Goal: Task Accomplishment & Management: Complete application form

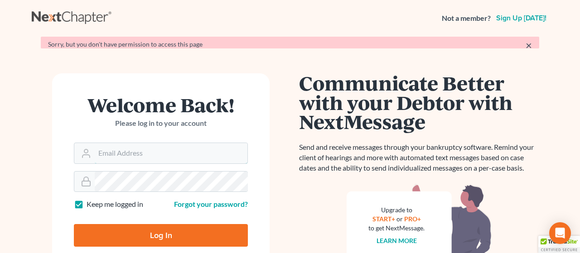
type input "[PERSON_NAME][EMAIL_ADDRESS][DOMAIN_NAME]"
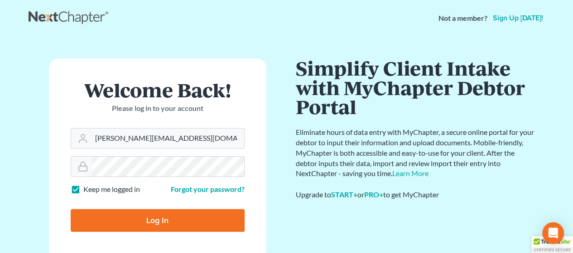
click at [134, 244] on form "Welcome Back! Please log in to your account Email Address leanna@sissonlawoffic…" at bounding box center [157, 159] width 217 height 202
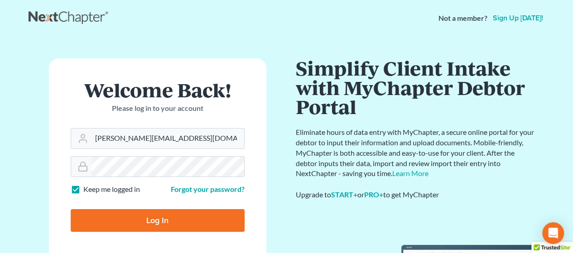
click at [133, 222] on input "Log In" at bounding box center [158, 220] width 174 height 23
type input "Thinking..."
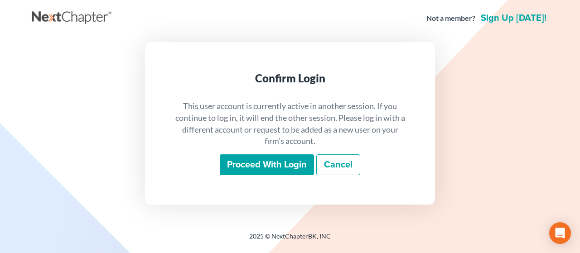
click at [279, 167] on input "Proceed with login" at bounding box center [267, 164] width 94 height 21
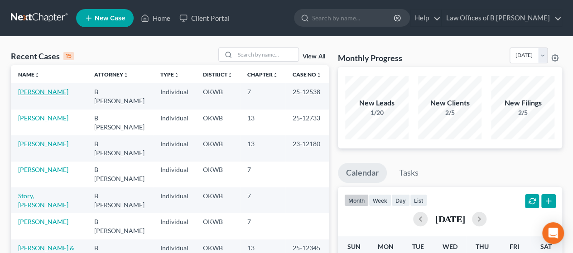
click at [48, 91] on link "[PERSON_NAME]" at bounding box center [43, 92] width 50 height 8
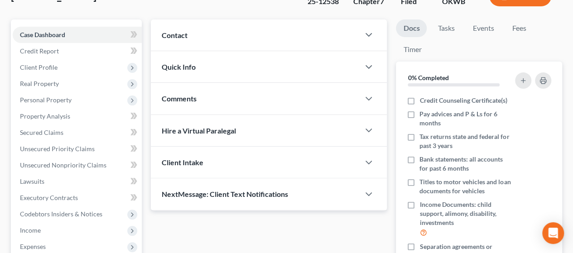
scroll to position [69, 0]
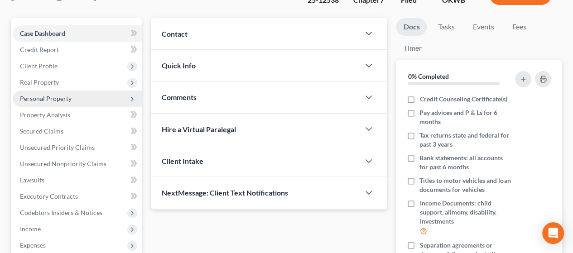
click at [52, 102] on span "Personal Property" at bounding box center [77, 99] width 129 height 16
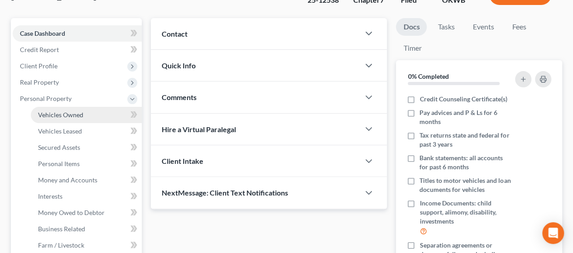
click at [52, 118] on link "Vehicles Owned" at bounding box center [86, 115] width 111 height 16
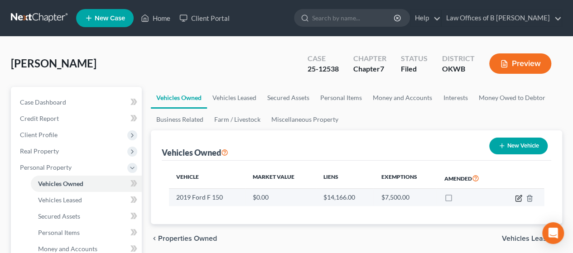
click at [518, 196] on icon "button" at bounding box center [518, 198] width 7 height 7
select select "0"
select select "7"
select select "1"
select select "0"
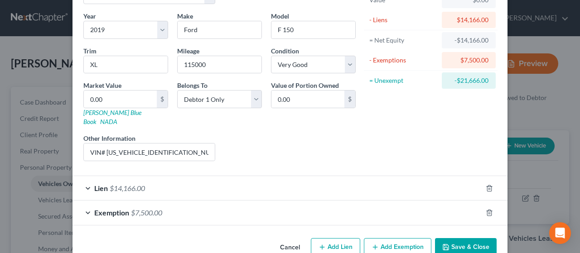
scroll to position [76, 0]
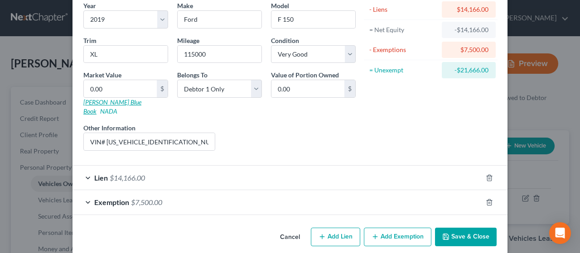
click at [119, 102] on link "[PERSON_NAME] Blue Book" at bounding box center [112, 106] width 58 height 17
drag, startPoint x: 103, startPoint y: 130, endPoint x: 185, endPoint y: 131, distance: 81.5
click at [185, 133] on input "VIN# [US_VEHICLE_IDENTIFICATION_NUMBER]" at bounding box center [149, 141] width 131 height 17
click at [119, 83] on input "0.00" at bounding box center [120, 88] width 73 height 17
type input "2"
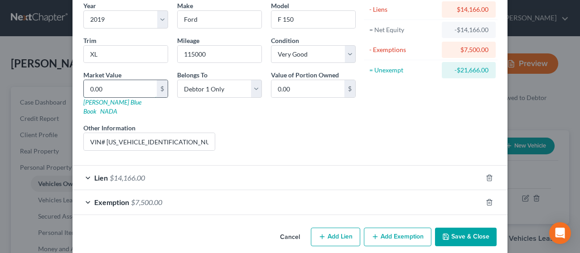
type input "2.00"
type input "20"
type input "20.00"
type input "208"
type input "208.00"
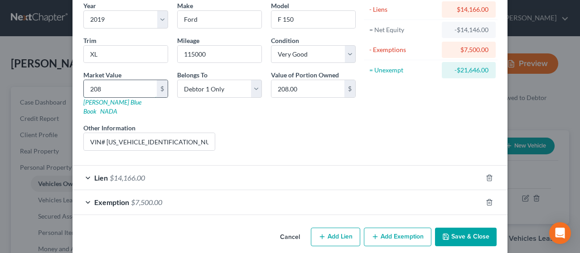
type input "2086"
type input "2,086.00"
type input "2,0863"
type input "20,863.00"
type input "20,863"
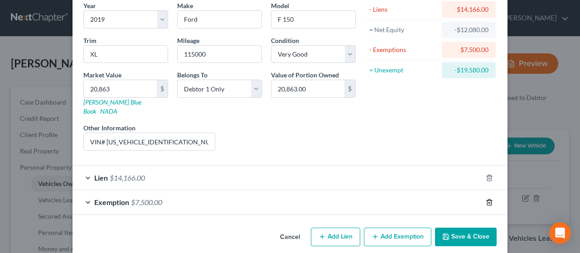
click at [487, 199] on icon "button" at bounding box center [488, 202] width 7 height 7
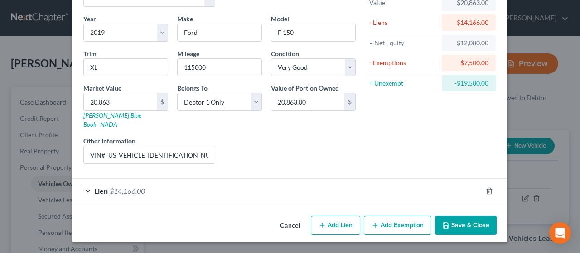
scroll to position [51, 0]
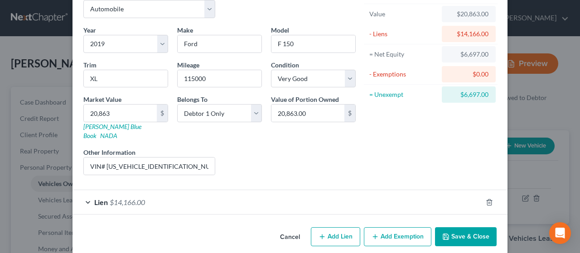
click at [433, 144] on div "Asset Calculator Value $20,863.00 - Liens $14,166.00 = Net Equity $6,697.00 - E…" at bounding box center [430, 86] width 141 height 192
click at [406, 227] on button "Add Exemption" at bounding box center [397, 236] width 67 height 19
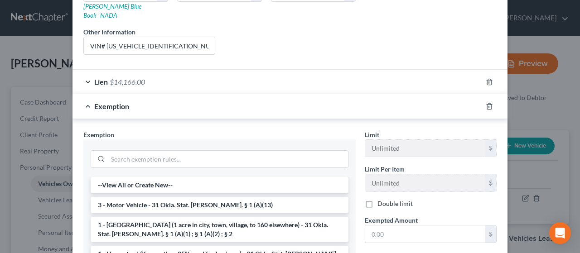
scroll to position [177, 0]
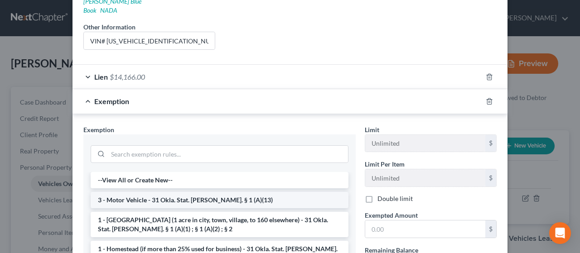
click at [287, 195] on li "3 - Motor Vehicle - 31 Okla. Stat. [PERSON_NAME]. § 1 (A)(13)" at bounding box center [220, 200] width 258 height 16
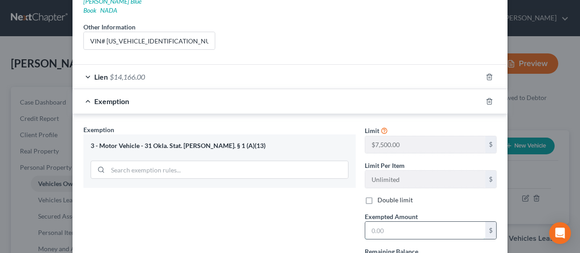
click at [385, 222] on input "text" at bounding box center [425, 230] width 120 height 17
type input "6,697"
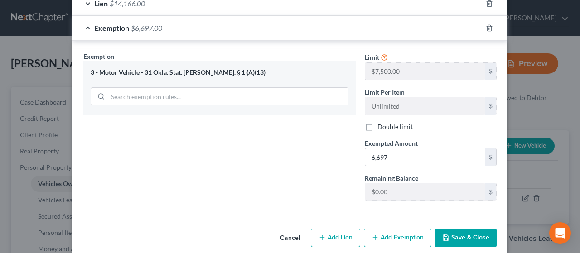
click at [452, 229] on button "Save & Close" at bounding box center [466, 238] width 62 height 19
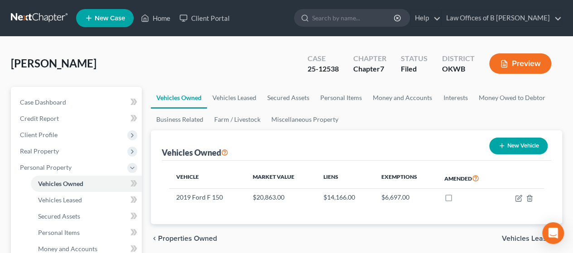
click at [105, 29] on ul "New Case Home Client Portal - No Result - See all results Or Press Enter... Hel…" at bounding box center [319, 18] width 486 height 24
click at [160, 24] on link "Home" at bounding box center [155, 18] width 38 height 16
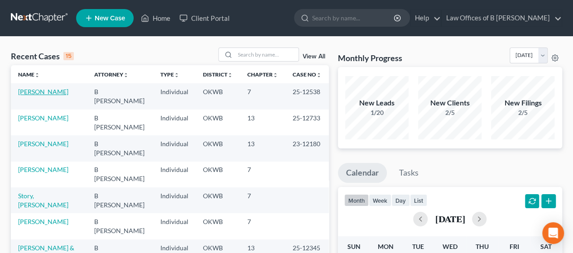
click at [35, 92] on link "[PERSON_NAME]" at bounding box center [43, 92] width 50 height 8
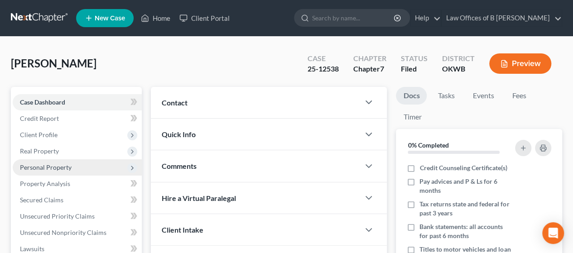
click at [56, 171] on span "Personal Property" at bounding box center [46, 167] width 52 height 8
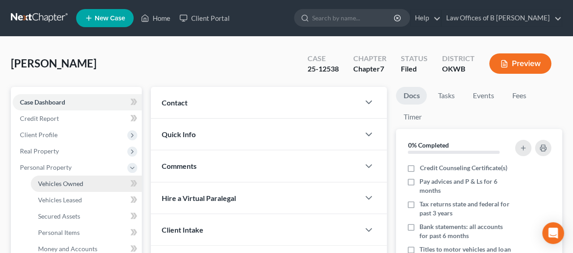
click at [62, 187] on span "Vehicles Owned" at bounding box center [60, 184] width 45 height 8
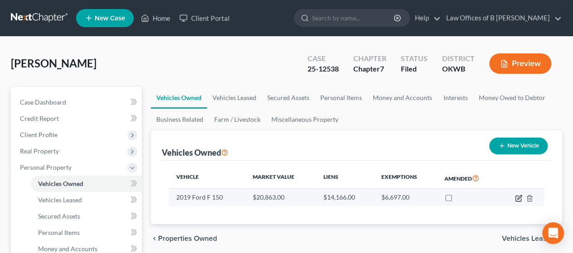
click at [515, 200] on icon "button" at bounding box center [517, 198] width 5 height 5
select select "0"
select select "7"
select select "1"
select select "0"
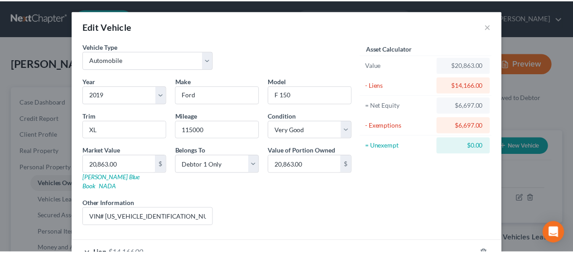
scroll to position [76, 0]
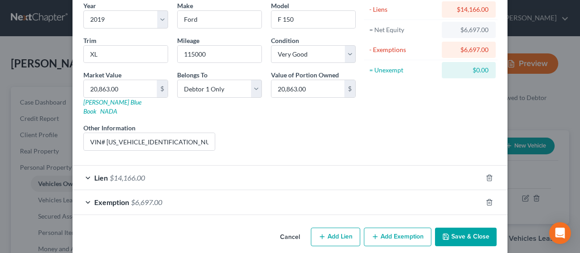
click at [467, 232] on button "Save & Close" at bounding box center [466, 237] width 62 height 19
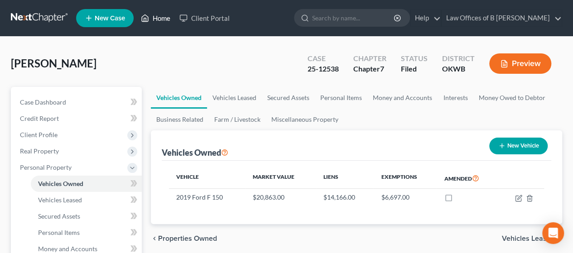
click at [163, 17] on link "Home" at bounding box center [155, 18] width 38 height 16
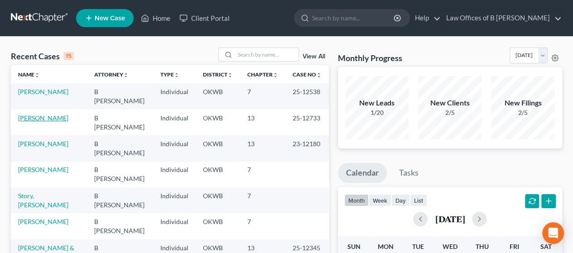
click at [45, 114] on link "[PERSON_NAME]" at bounding box center [43, 118] width 50 height 8
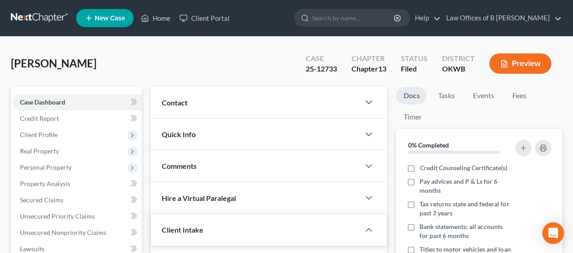
scroll to position [221, 0]
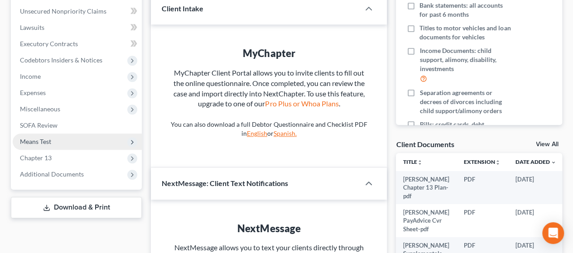
click at [62, 139] on span "Means Test" at bounding box center [77, 142] width 129 height 16
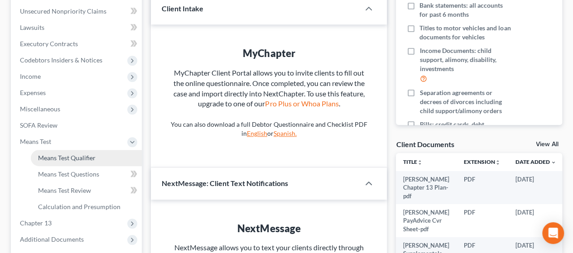
click at [62, 154] on span "Means Test Qualifier" at bounding box center [67, 158] width 58 height 8
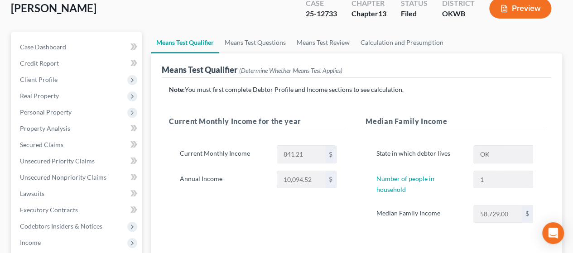
scroll to position [66, 0]
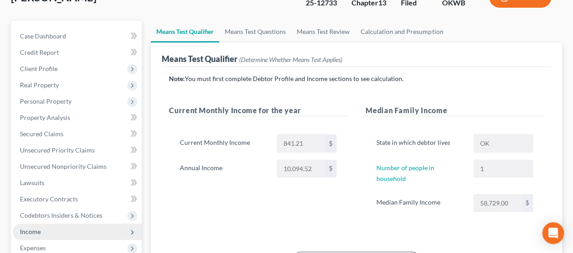
click at [45, 230] on span "Income" at bounding box center [77, 232] width 129 height 16
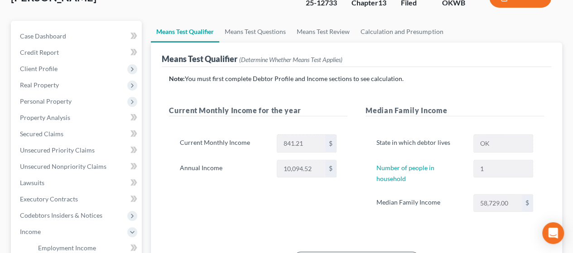
scroll to position [285, 0]
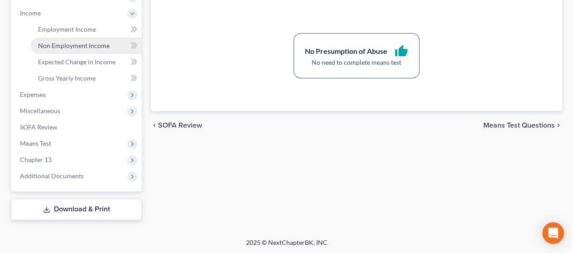
click at [76, 45] on span "Non Employment Income" at bounding box center [74, 46] width 72 height 8
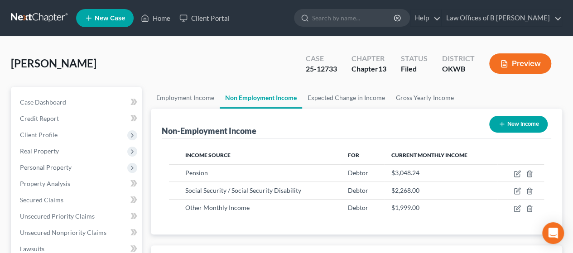
scroll to position [161, 229]
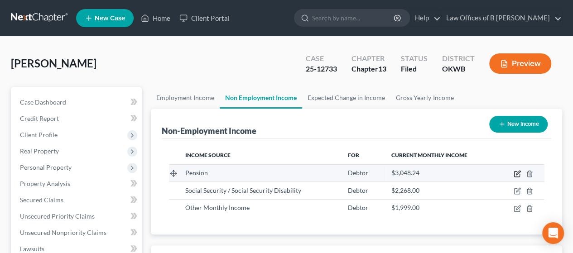
click at [517, 174] on icon "button" at bounding box center [516, 173] width 7 height 7
select select "2"
select select "0"
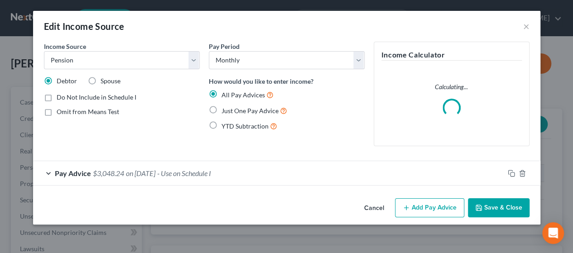
scroll to position [161, 232]
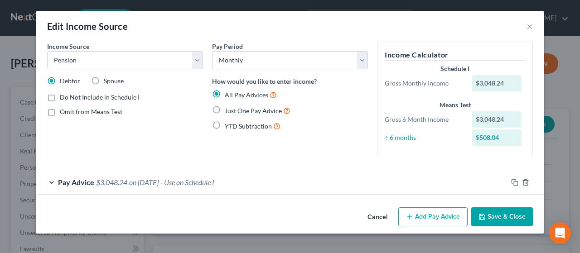
click at [493, 215] on button "Save & Close" at bounding box center [502, 216] width 62 height 19
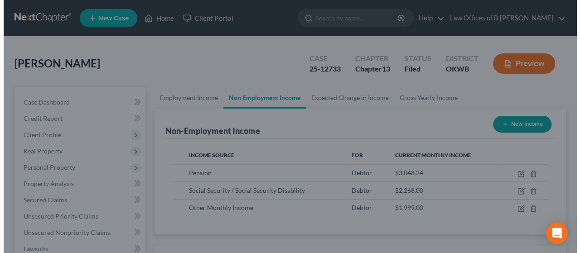
scroll to position [452653, 452585]
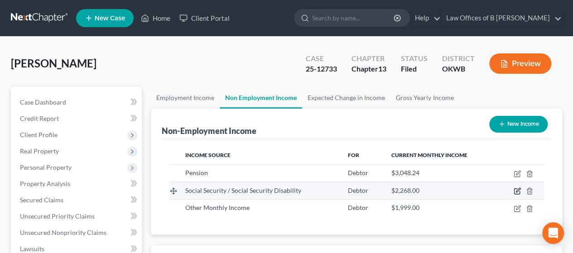
click at [518, 192] on icon "button" at bounding box center [516, 190] width 7 height 7
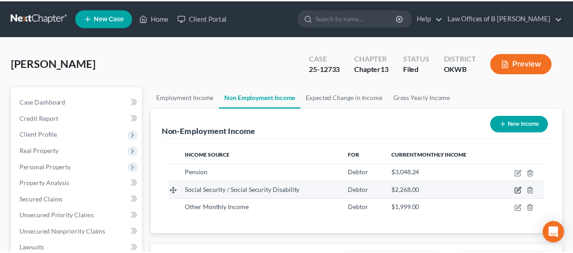
scroll to position [161, 232]
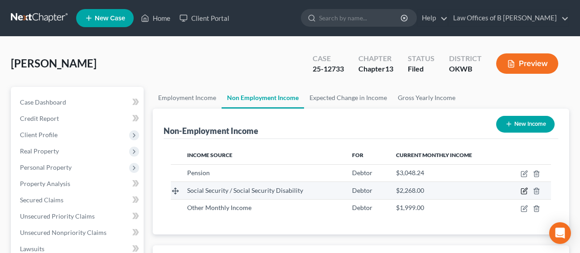
select select "4"
select select "0"
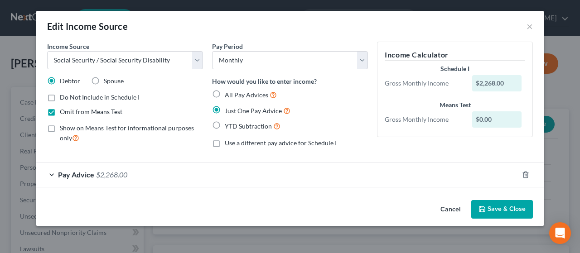
click at [500, 207] on button "Save & Close" at bounding box center [502, 209] width 62 height 19
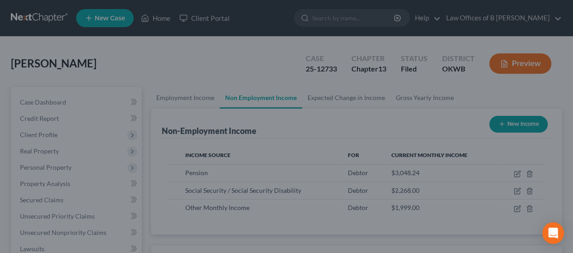
scroll to position [452653, 452585]
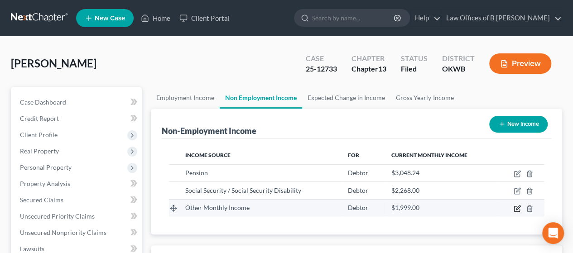
click at [517, 208] on icon "button" at bounding box center [516, 208] width 7 height 7
select select "13"
select select "0"
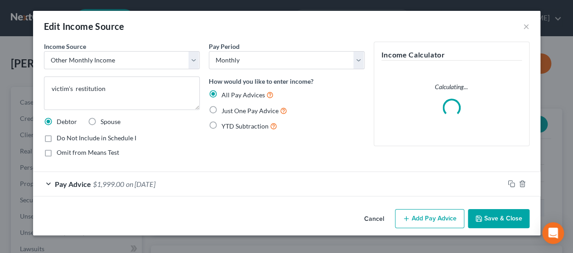
scroll to position [161, 232]
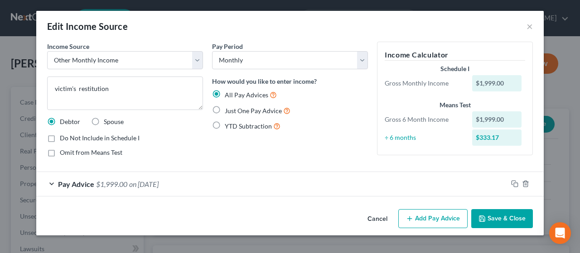
click at [225, 112] on label "Just One Pay Advice" at bounding box center [258, 111] width 66 height 10
click at [228, 111] on input "Just One Pay Advice" at bounding box center [231, 109] width 6 height 6
radio input "true"
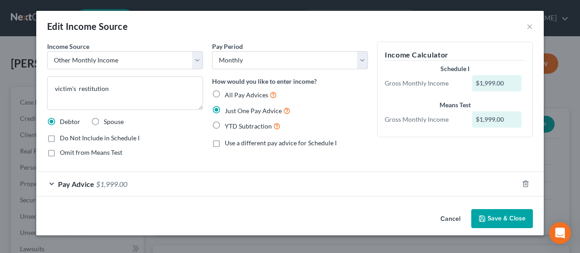
click at [489, 221] on button "Save & Close" at bounding box center [502, 218] width 62 height 19
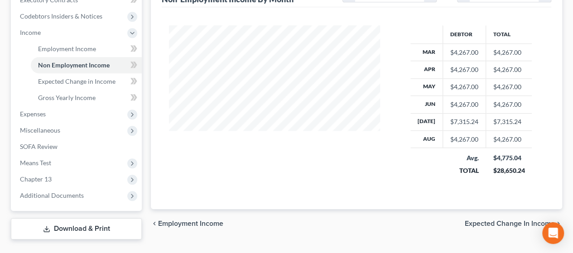
scroll to position [285, 0]
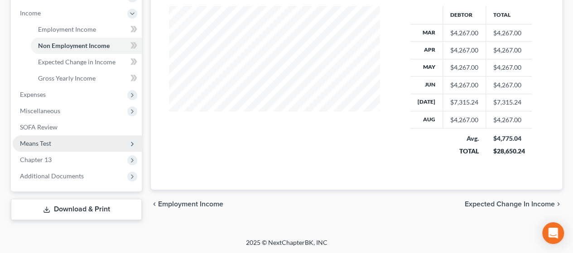
click at [46, 143] on span "Means Test" at bounding box center [35, 143] width 31 height 8
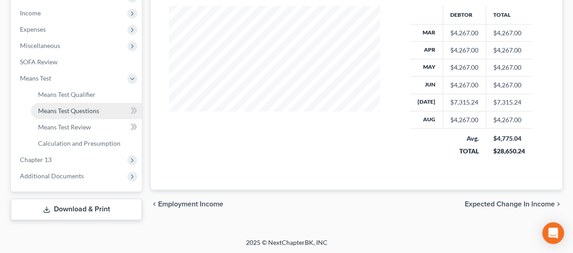
click at [82, 108] on span "Means Test Questions" at bounding box center [68, 111] width 61 height 8
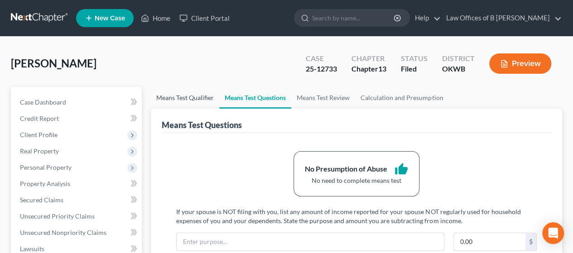
click at [202, 99] on link "Means Test Qualifier" at bounding box center [185, 98] width 68 height 22
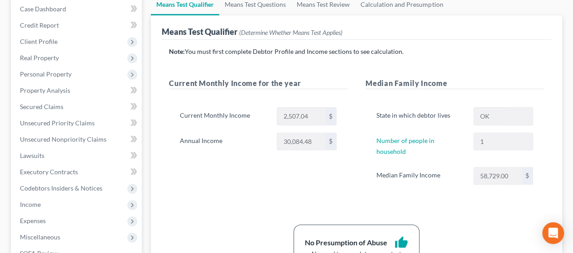
scroll to position [84, 0]
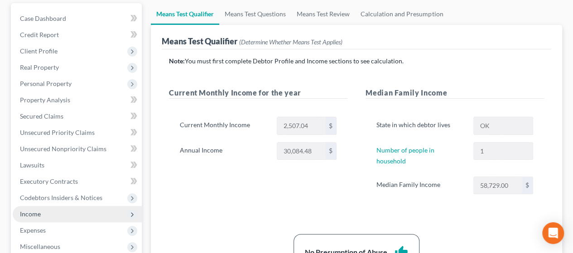
click at [82, 213] on span "Income" at bounding box center [77, 214] width 129 height 16
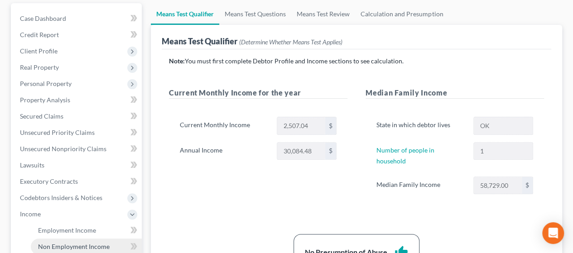
click at [77, 247] on span "Non Employment Income" at bounding box center [74, 247] width 72 height 8
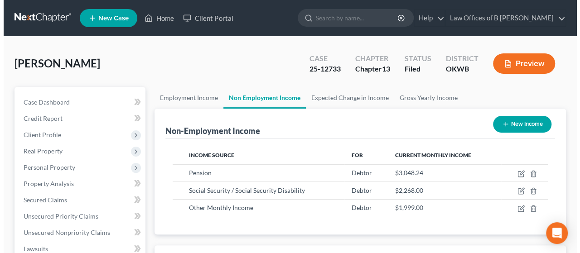
scroll to position [161, 229]
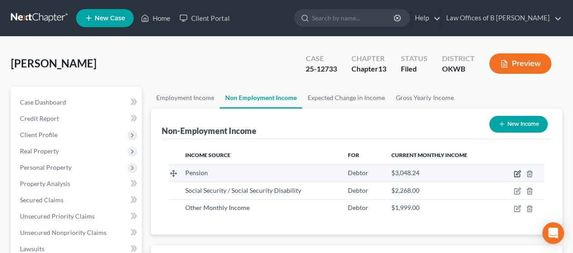
click at [518, 174] on icon "button" at bounding box center [518, 173] width 4 height 4
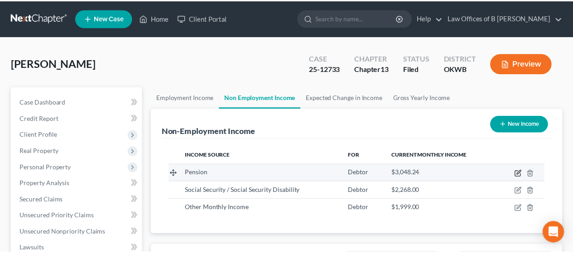
scroll to position [161, 232]
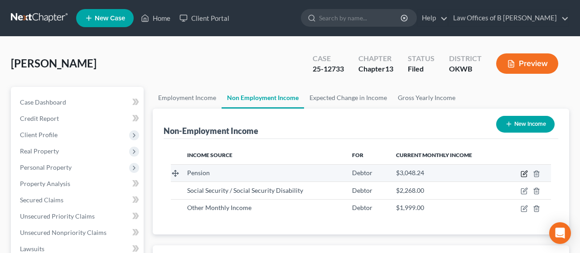
select select "2"
select select "0"
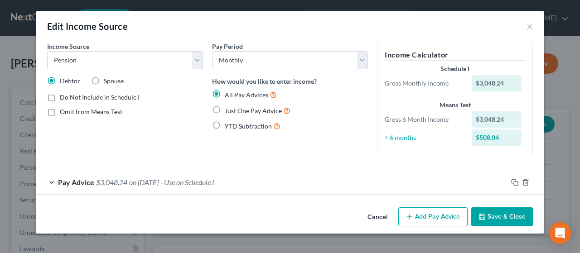
click at [225, 112] on label "Just One Pay Advice" at bounding box center [258, 111] width 66 height 10
click at [228, 111] on input "Just One Pay Advice" at bounding box center [231, 109] width 6 height 6
radio input "true"
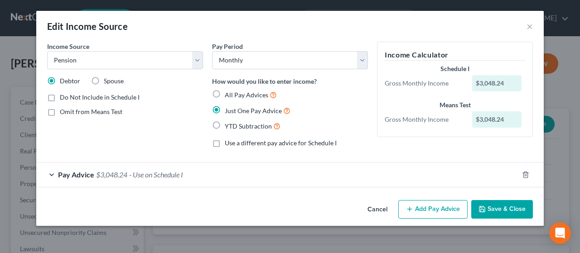
click at [489, 207] on button "Save & Close" at bounding box center [502, 209] width 62 height 19
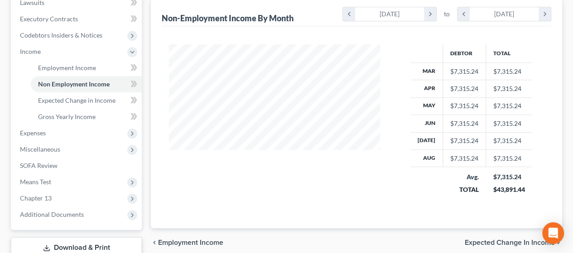
scroll to position [247, 0]
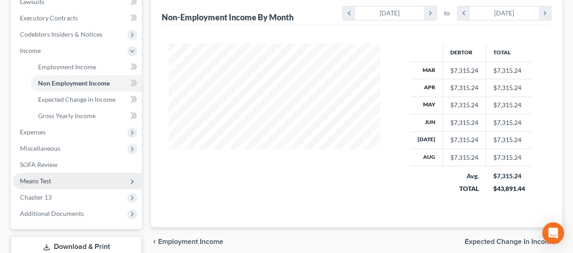
click at [59, 180] on span "Means Test" at bounding box center [77, 181] width 129 height 16
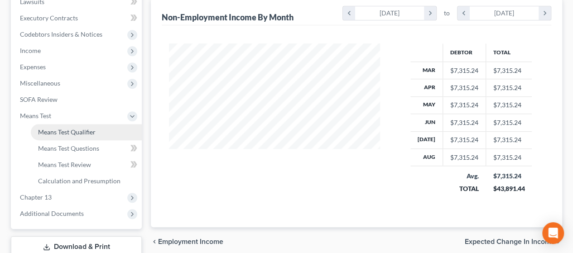
click at [70, 130] on span "Means Test Qualifier" at bounding box center [67, 132] width 58 height 8
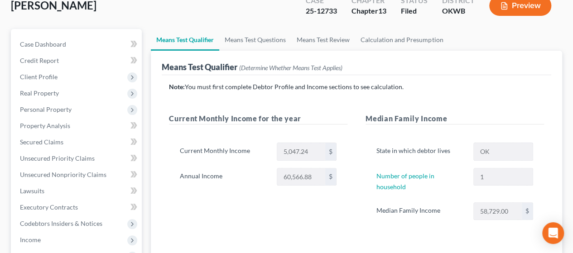
scroll to position [56, 0]
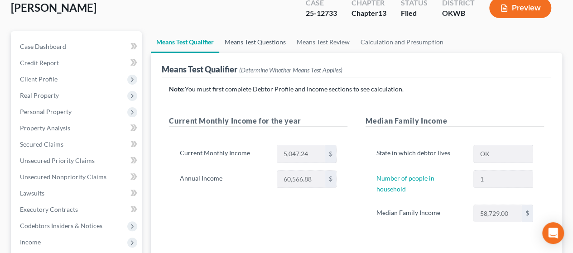
click at [257, 40] on link "Means Test Questions" at bounding box center [255, 42] width 72 height 22
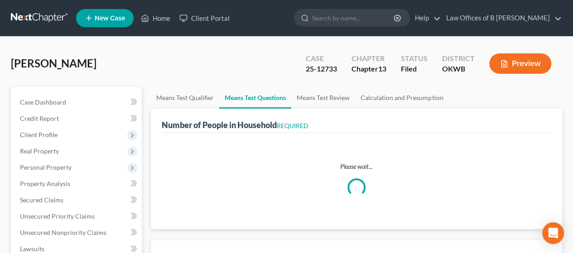
select select "0"
select select "60"
select select "0"
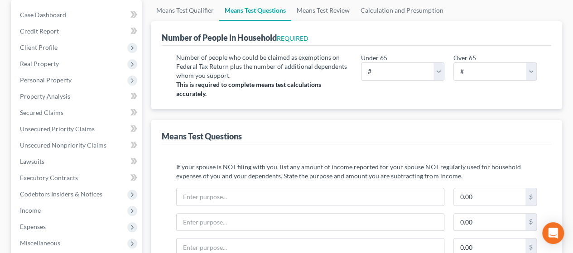
scroll to position [75, 0]
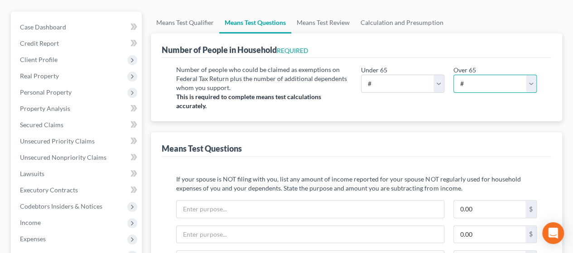
click at [508, 85] on select "# 0 1 2 3 4 5 6 7 8 9 10" at bounding box center [494, 84] width 83 height 18
select select "1"
click at [453, 75] on select "# 0 1 2 3 4 5 6 7 8 9 10" at bounding box center [494, 84] width 83 height 18
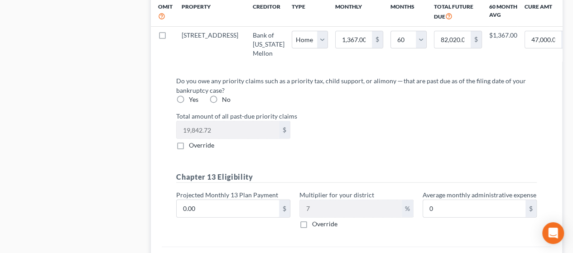
scroll to position [1012, 0]
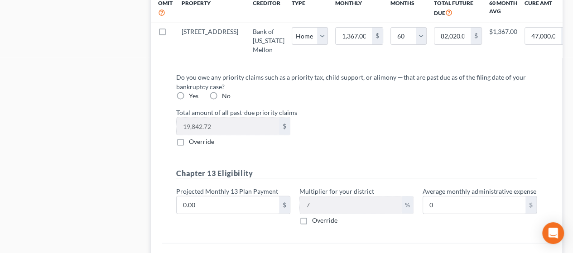
click at [189, 92] on label "Yes" at bounding box center [194, 95] width 10 height 9
click at [192, 92] on input "Yes" at bounding box center [195, 94] width 6 height 6
radio input "true"
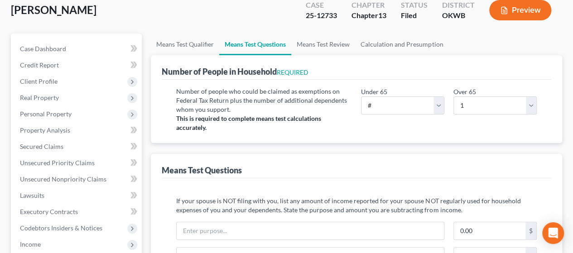
scroll to position [0, 0]
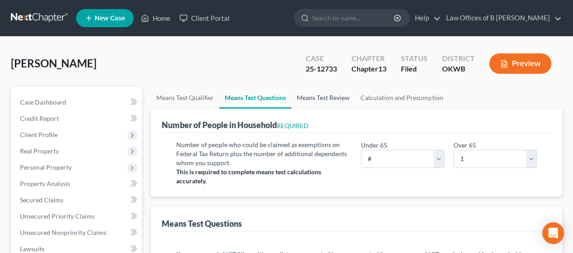
click at [326, 101] on link "Means Test Review" at bounding box center [323, 98] width 64 height 22
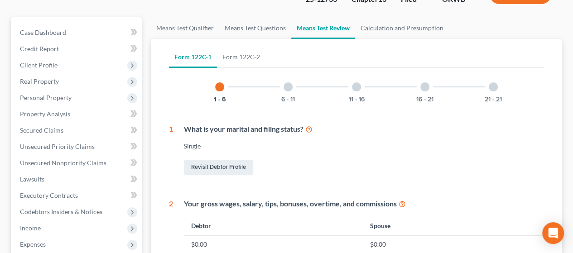
scroll to position [66, 0]
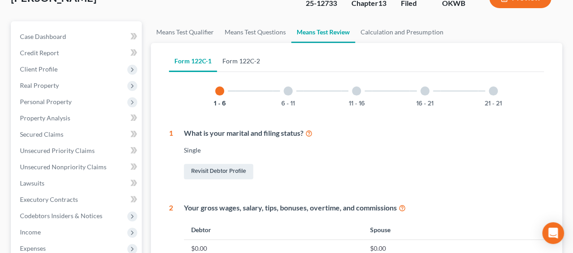
click at [241, 62] on link "Form 122C-2" at bounding box center [241, 61] width 48 height 22
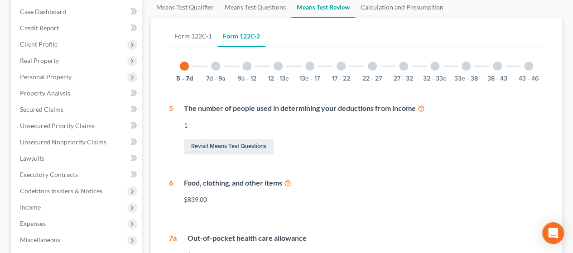
scroll to position [65, 0]
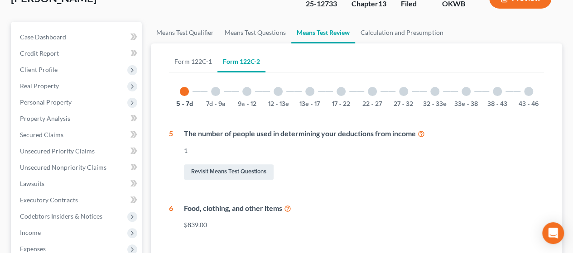
click at [214, 91] on div at bounding box center [215, 91] width 9 height 9
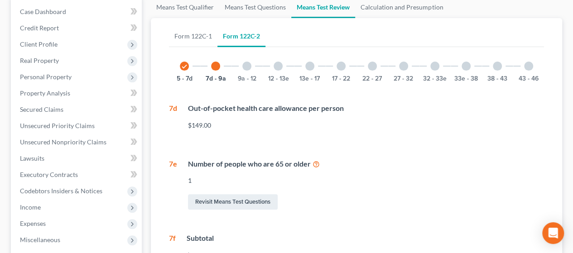
scroll to position [73, 0]
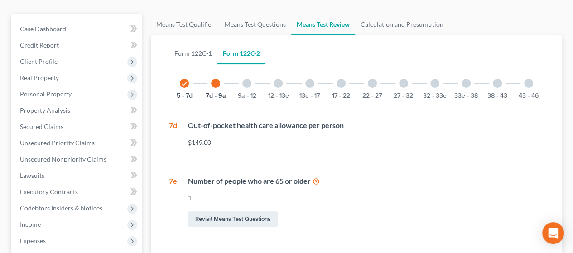
click at [250, 82] on div at bounding box center [246, 83] width 9 height 9
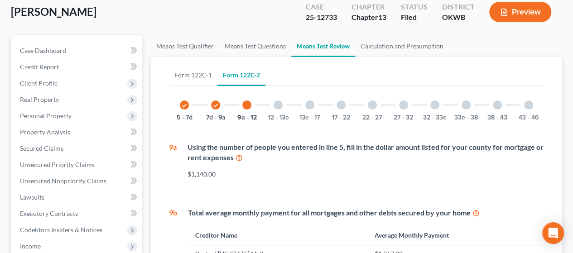
scroll to position [48, 0]
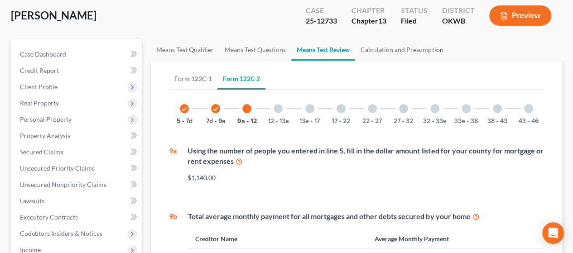
click at [281, 109] on div at bounding box center [277, 108] width 9 height 9
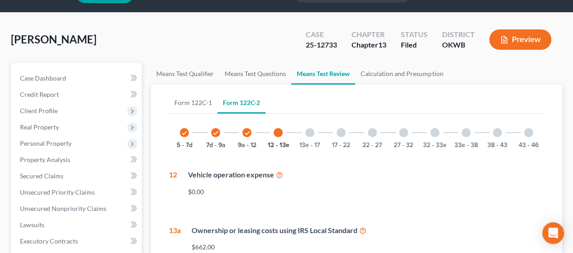
scroll to position [22, 0]
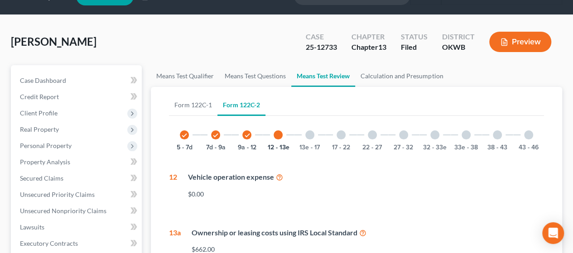
click at [310, 135] on div at bounding box center [309, 134] width 9 height 9
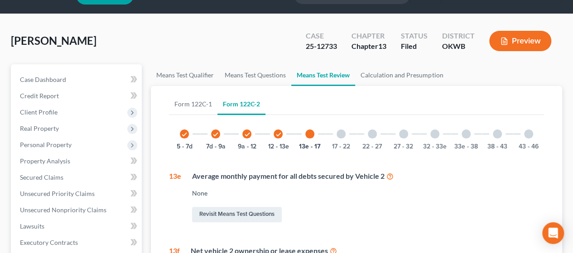
scroll to position [24, 0]
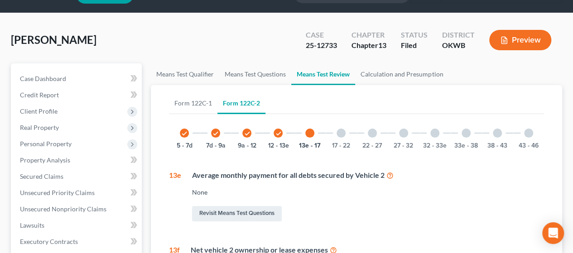
click at [342, 135] on div at bounding box center [340, 133] width 9 height 9
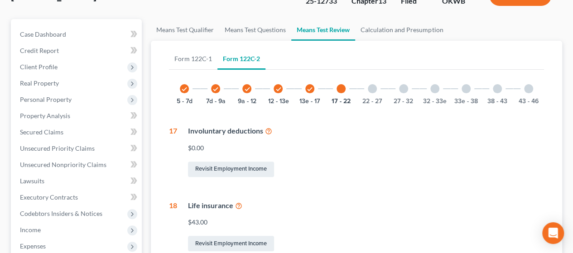
scroll to position [0, 0]
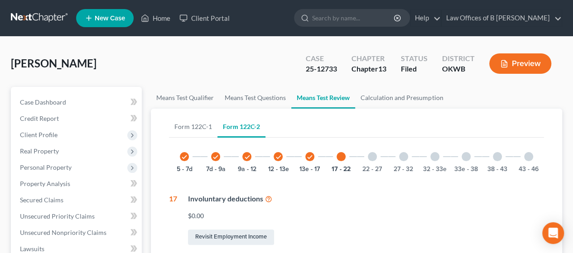
click at [365, 162] on div "22 - 27" at bounding box center [372, 156] width 31 height 31
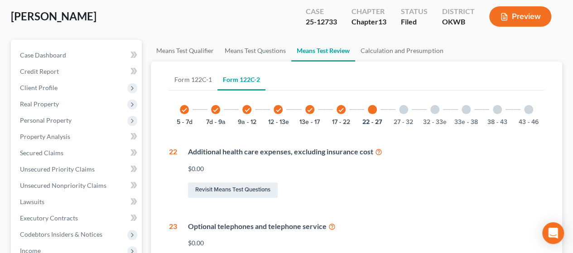
scroll to position [47, 0]
click at [400, 113] on div at bounding box center [403, 110] width 9 height 9
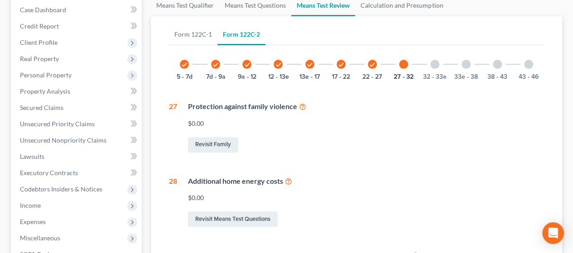
scroll to position [0, 0]
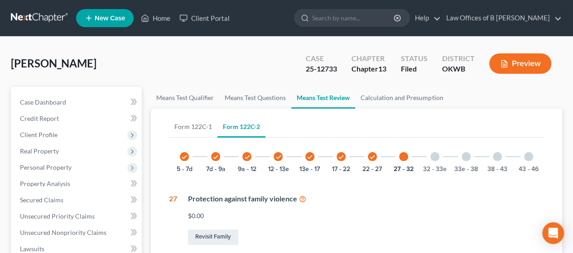
click at [437, 161] on div "32 - 33e" at bounding box center [434, 156] width 31 height 31
click at [462, 158] on div at bounding box center [465, 156] width 9 height 9
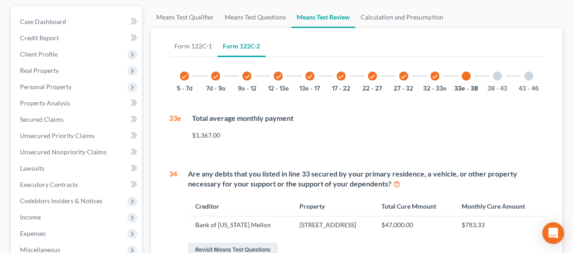
scroll to position [57, 0]
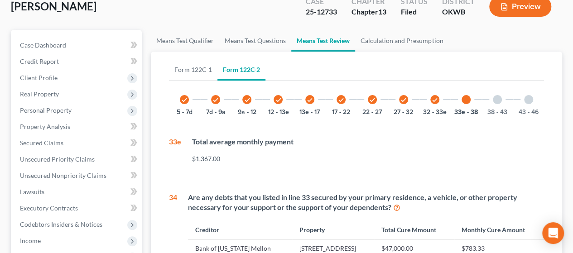
click at [499, 96] on div at bounding box center [497, 99] width 9 height 9
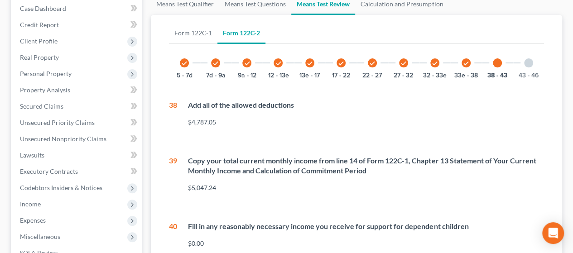
scroll to position [83, 0]
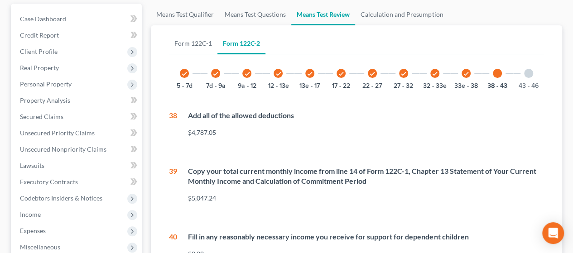
click at [528, 77] on div "43 - 46" at bounding box center [528, 73] width 31 height 31
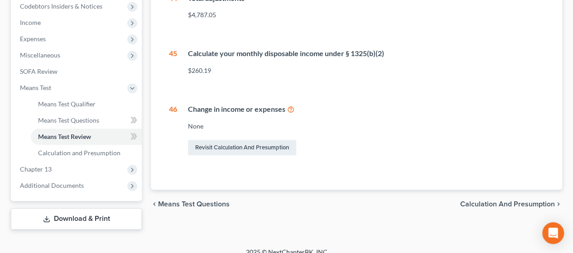
scroll to position [278, 0]
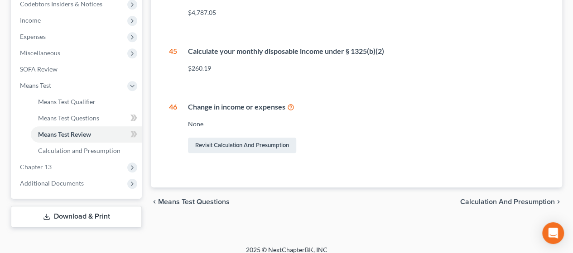
click at [492, 205] on span "Calculation and Presumption" at bounding box center [507, 201] width 95 height 7
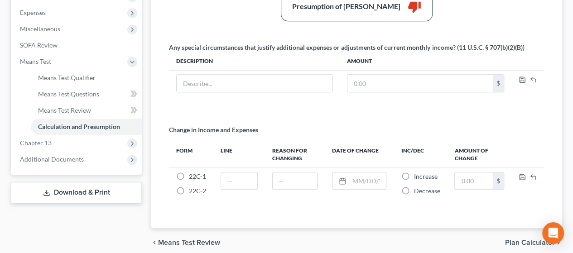
scroll to position [301, 0]
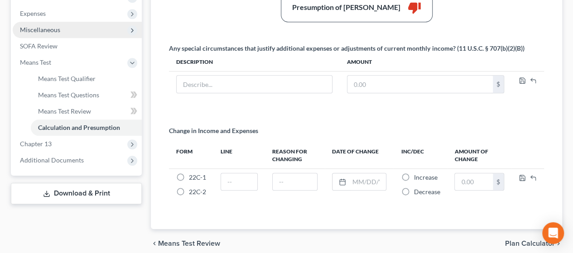
click at [98, 31] on span "Miscellaneous" at bounding box center [77, 30] width 129 height 16
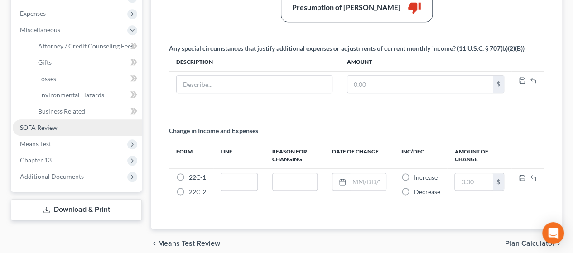
click at [55, 125] on span "SOFA Review" at bounding box center [39, 128] width 38 height 8
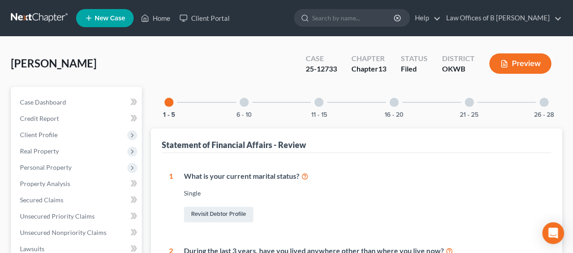
scroll to position [221, 0]
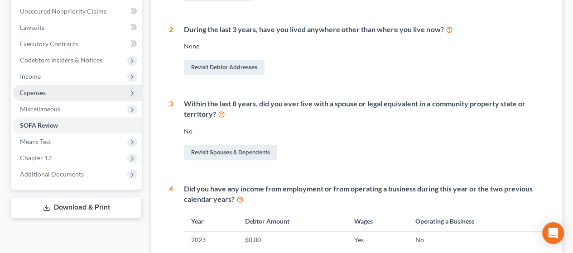
click at [52, 88] on span "Expenses" at bounding box center [77, 93] width 129 height 16
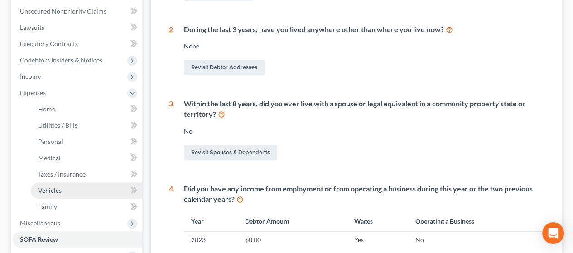
click at [62, 189] on link "Vehicles" at bounding box center [86, 190] width 111 height 16
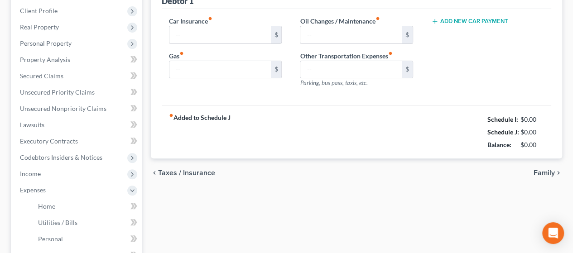
type input "0.00"
type input "150.00"
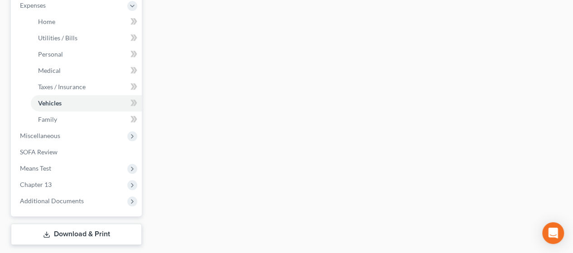
scroll to position [315, 0]
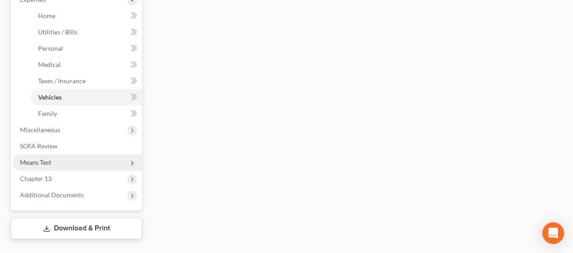
click at [51, 158] on span "Means Test" at bounding box center [77, 162] width 129 height 16
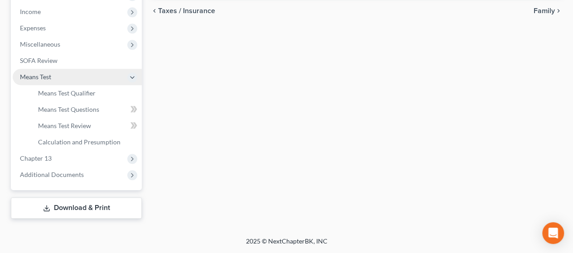
scroll to position [285, 0]
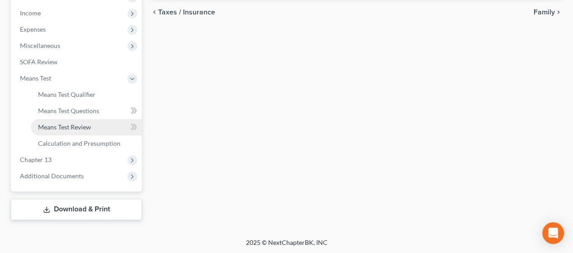
click at [62, 125] on span "Means Test Review" at bounding box center [64, 127] width 53 height 8
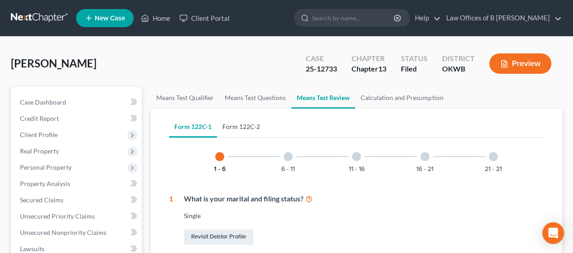
click at [243, 132] on link "Form 122C-2" at bounding box center [241, 127] width 48 height 22
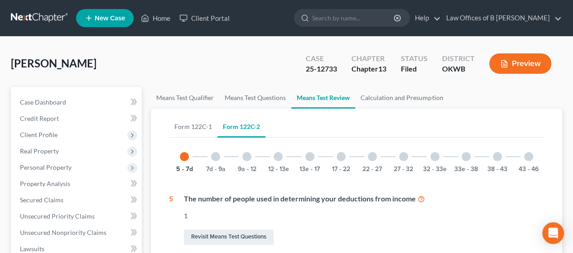
click at [534, 158] on div "43 - 46" at bounding box center [528, 156] width 31 height 31
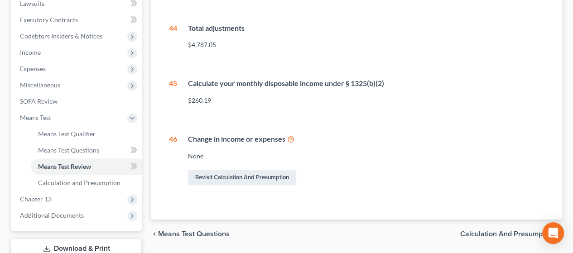
scroll to position [247, 0]
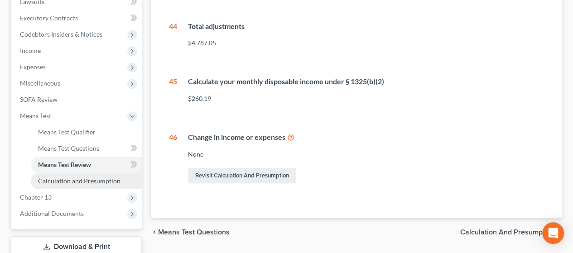
click at [110, 179] on span "Calculation and Presumption" at bounding box center [79, 181] width 82 height 8
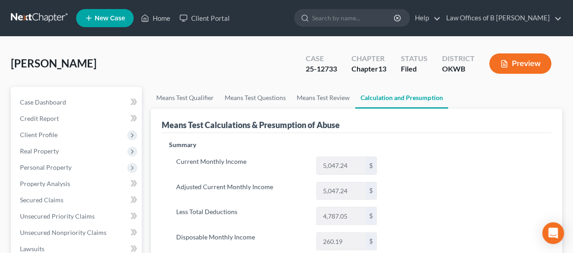
click at [524, 68] on button "Preview" at bounding box center [520, 63] width 62 height 20
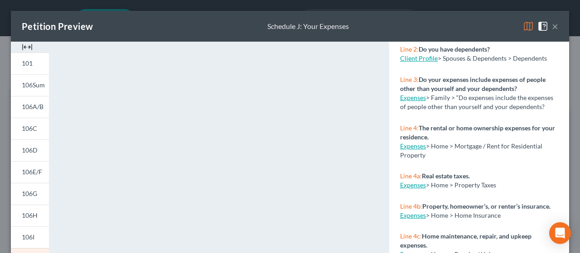
scroll to position [126, 0]
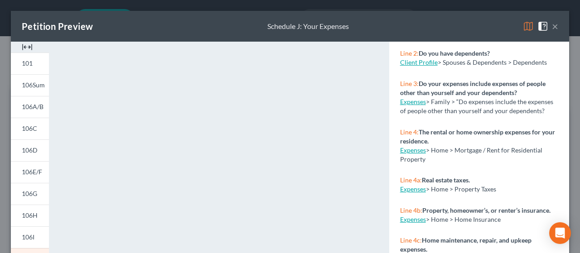
click at [523, 31] on img at bounding box center [528, 26] width 11 height 11
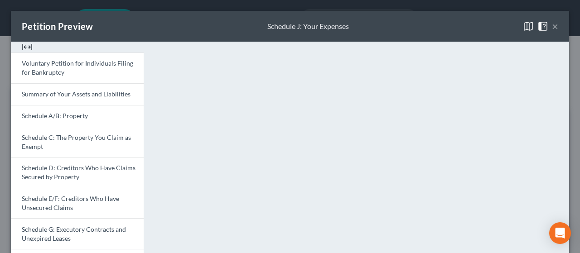
scroll to position [0, 0]
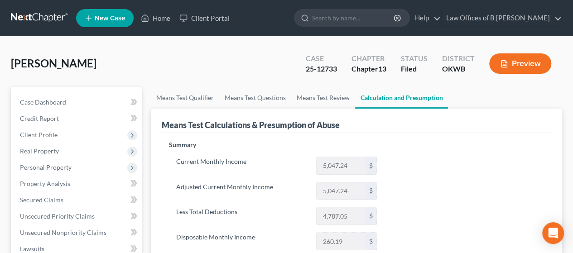
drag, startPoint x: 575, startPoint y: 98, endPoint x: 578, endPoint y: 123, distance: 25.1
click at [511, 62] on button "Preview" at bounding box center [520, 63] width 62 height 20
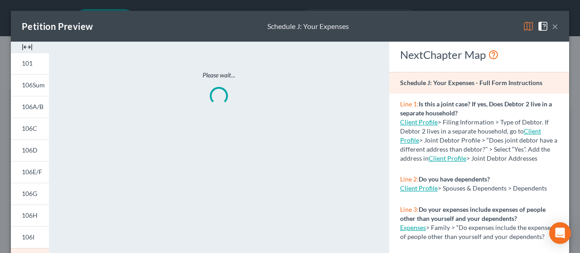
click at [523, 25] on img at bounding box center [528, 26] width 11 height 11
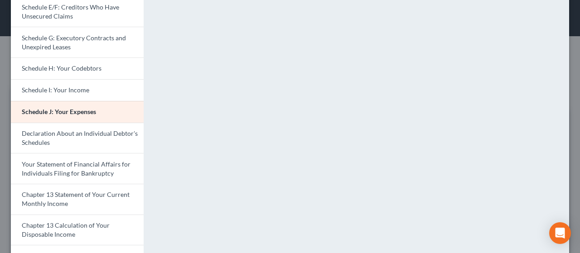
scroll to position [217, 0]
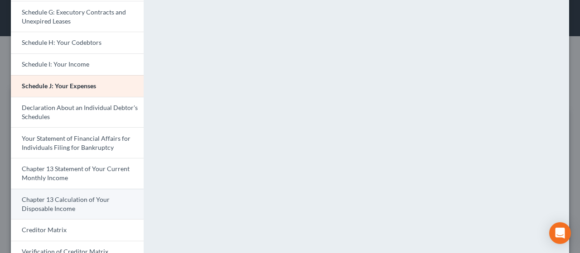
click at [98, 200] on span "Chapter 13 Calculation of Your Disposable Income" at bounding box center [66, 204] width 88 height 17
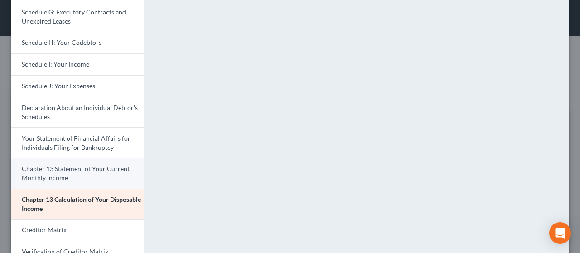
click at [53, 171] on span "Chapter 13 Statement of Your Current Monthly Income" at bounding box center [76, 173] width 108 height 17
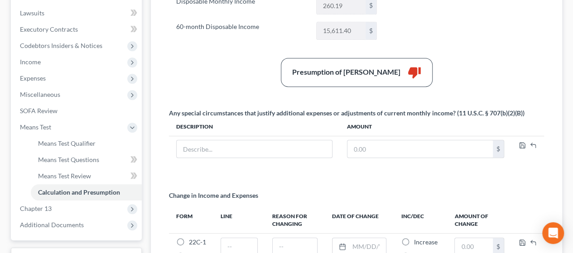
scroll to position [240, 0]
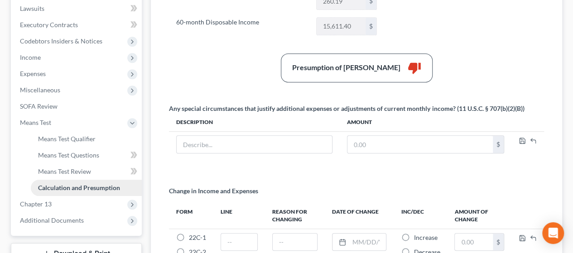
click at [74, 187] on span "Calculation and Presumption" at bounding box center [79, 188] width 82 height 8
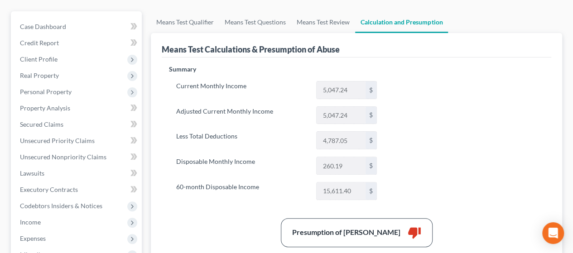
scroll to position [0, 0]
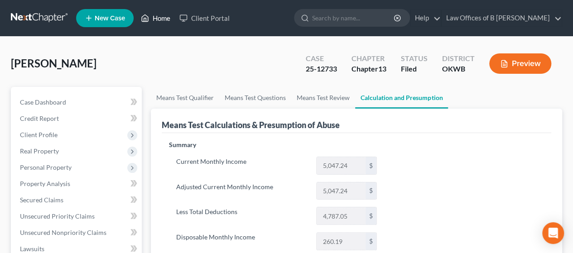
click at [154, 17] on link "Home" at bounding box center [155, 18] width 38 height 16
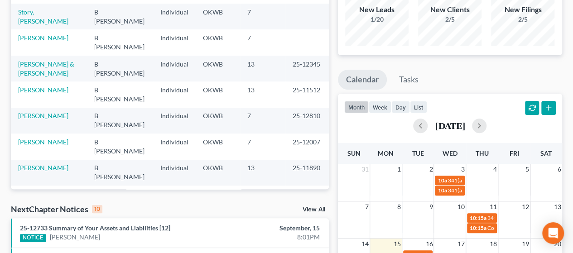
scroll to position [109, 0]
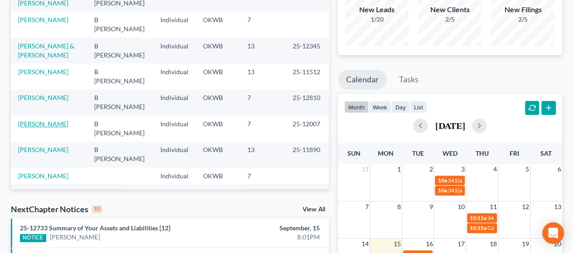
click at [45, 125] on link "[PERSON_NAME]" at bounding box center [43, 124] width 50 height 8
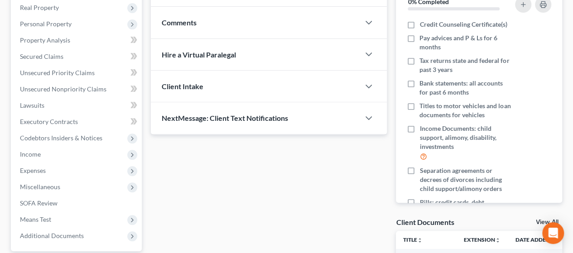
scroll to position [145, 0]
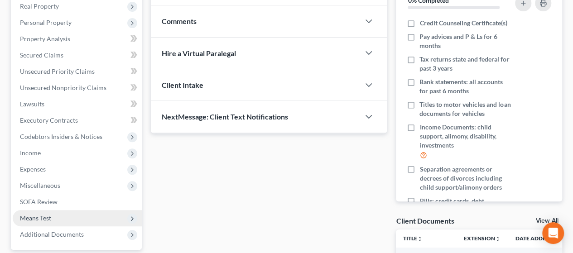
click at [99, 216] on span "Means Test" at bounding box center [77, 218] width 129 height 16
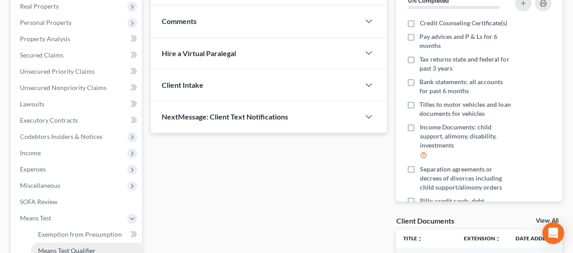
click at [94, 248] on span "Means Test Qualifier" at bounding box center [67, 251] width 58 height 8
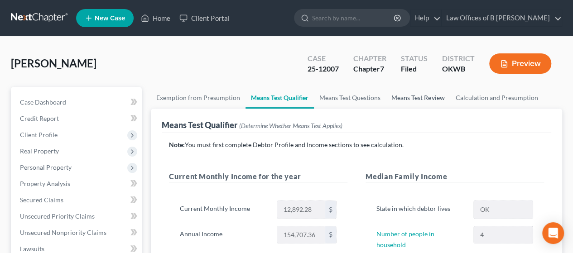
click at [430, 100] on link "Means Test Review" at bounding box center [418, 98] width 64 height 22
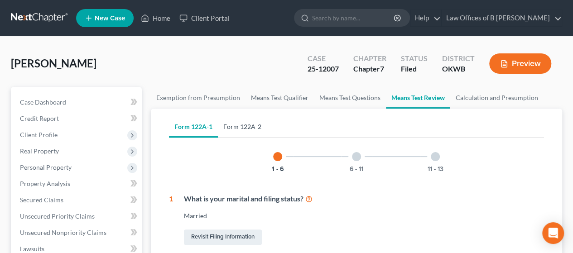
click at [259, 131] on link "Form 122A-2" at bounding box center [242, 127] width 49 height 22
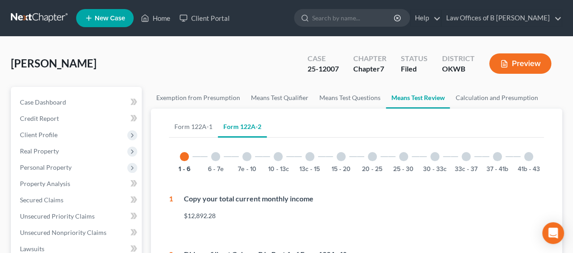
click at [527, 159] on div at bounding box center [528, 156] width 9 height 9
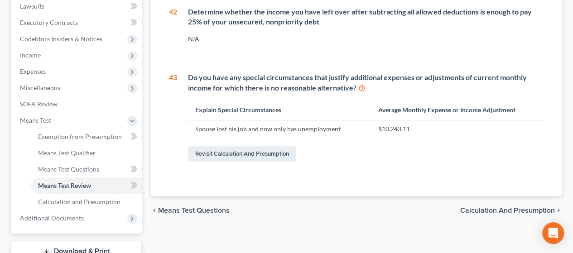
scroll to position [252, 0]
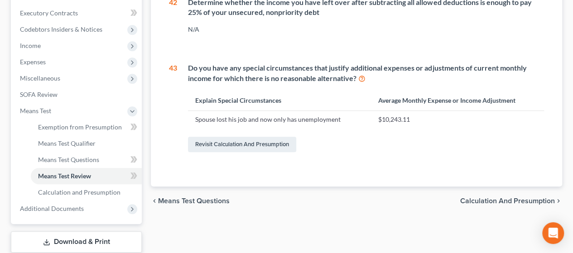
click at [532, 202] on span "Calculation and Presumption" at bounding box center [507, 200] width 95 height 7
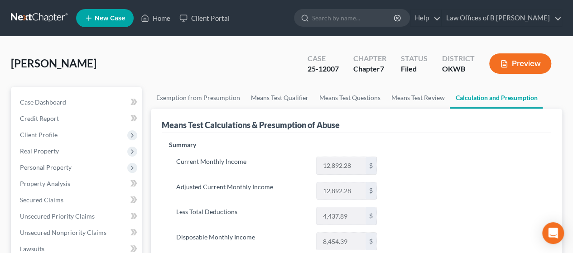
click at [522, 61] on button "Preview" at bounding box center [520, 63] width 62 height 20
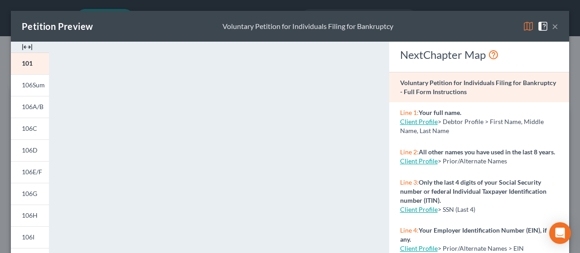
click at [523, 25] on img at bounding box center [528, 26] width 11 height 11
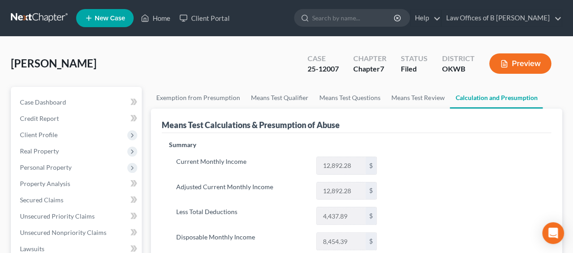
click at [533, 65] on button "Preview" at bounding box center [520, 63] width 62 height 20
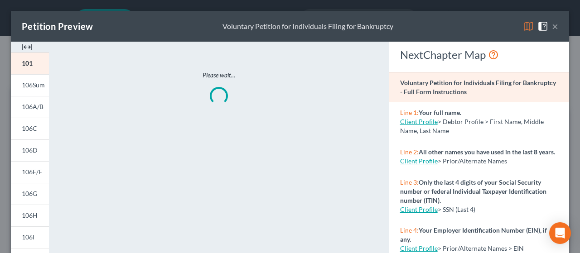
click at [523, 27] on img at bounding box center [528, 26] width 11 height 11
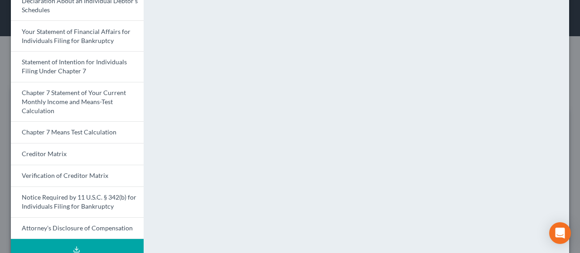
scroll to position [326, 0]
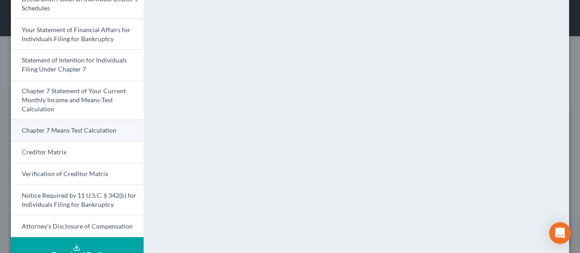
click at [99, 121] on link "Chapter 7 Means Test Calculation" at bounding box center [77, 131] width 133 height 22
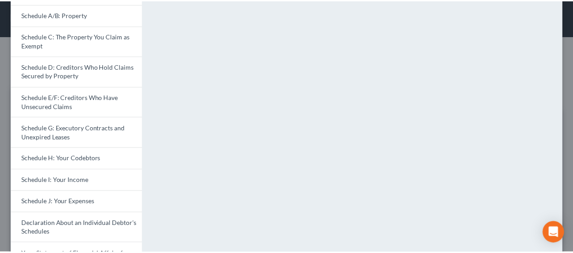
scroll to position [0, 0]
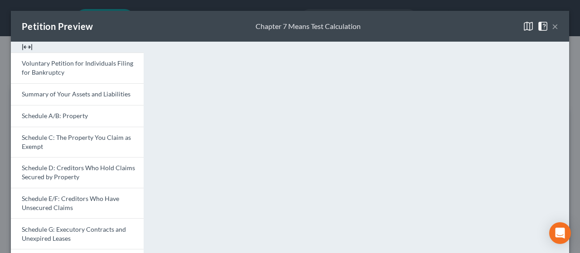
click at [552, 30] on button "×" at bounding box center [555, 26] width 6 height 11
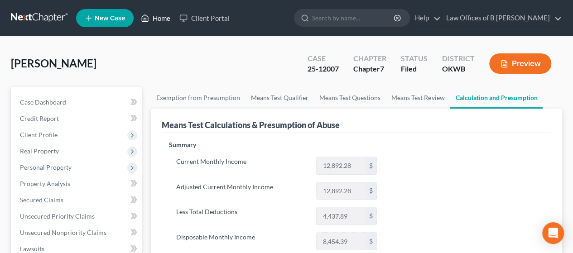
click at [159, 22] on link "Home" at bounding box center [155, 18] width 38 height 16
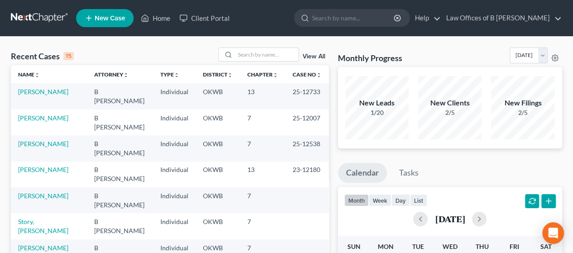
click at [39, 96] on td "[PERSON_NAME]" at bounding box center [49, 96] width 76 height 26
click at [39, 93] on link "[PERSON_NAME]" at bounding box center [43, 92] width 50 height 8
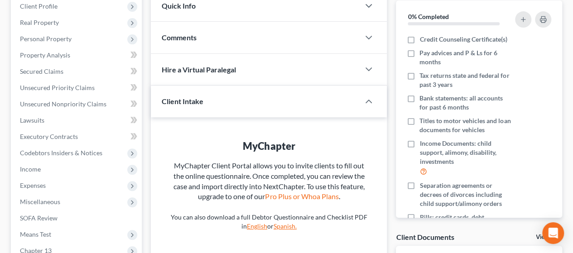
scroll to position [136, 0]
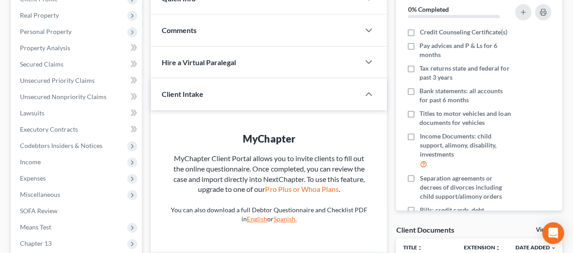
drag, startPoint x: 571, startPoint y: 163, endPoint x: 579, endPoint y: 155, distance: 10.2
click at [573, 155] on html "Home New Case Client Portal Law Offices of B [PERSON_NAME] [PERSON_NAME][EMAIL_…" at bounding box center [286, 150] width 573 height 573
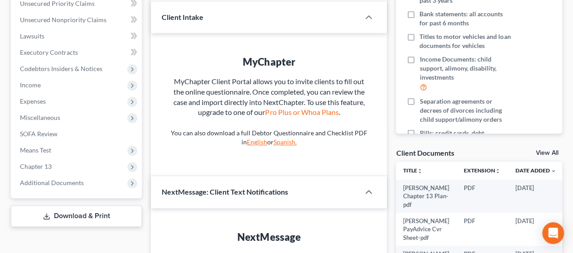
scroll to position [219, 0]
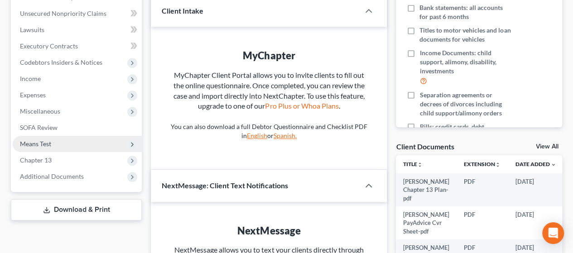
click at [85, 149] on span "Means Test" at bounding box center [77, 144] width 129 height 16
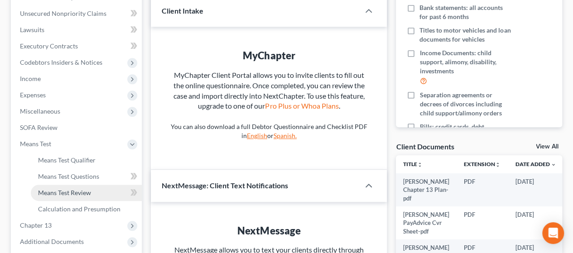
click at [86, 189] on span "Means Test Review" at bounding box center [64, 193] width 53 height 8
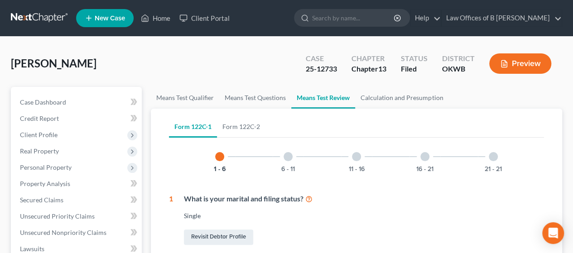
click at [511, 64] on button "Preview" at bounding box center [520, 63] width 62 height 20
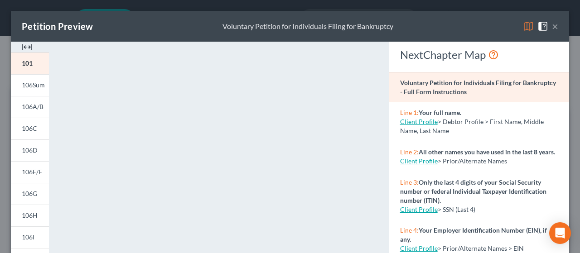
click at [523, 27] on img at bounding box center [528, 26] width 11 height 11
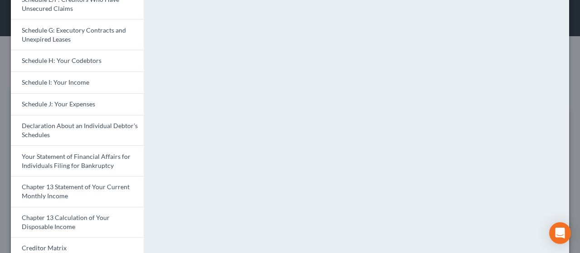
scroll to position [217, 0]
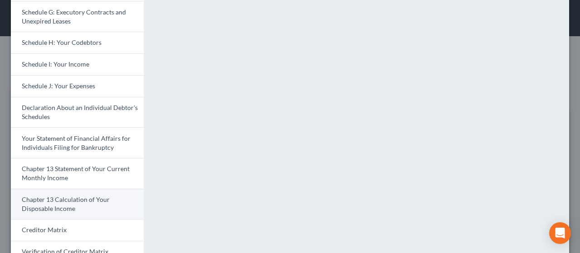
click at [110, 202] on link "Chapter 13 Calculation of Your Disposable Income" at bounding box center [77, 204] width 133 height 31
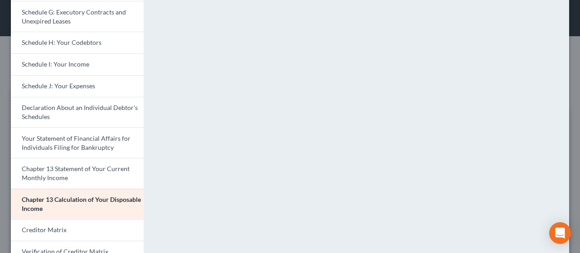
click at [144, 107] on div "Voluntary Petition for Individuals Filing for Bankruptcy Summary of Your Assets…" at bounding box center [77, 83] width 142 height 518
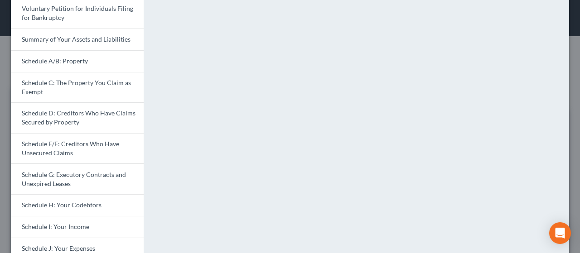
scroll to position [54, 0]
click at [73, 44] on link "Summary of Your Assets and Liabilities" at bounding box center [77, 40] width 133 height 22
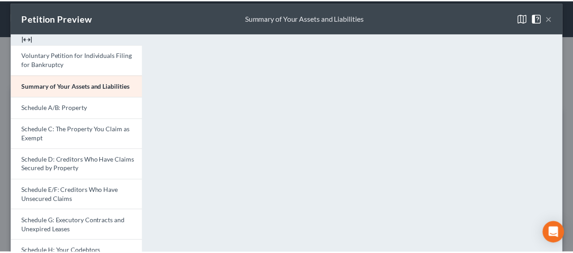
scroll to position [0, 0]
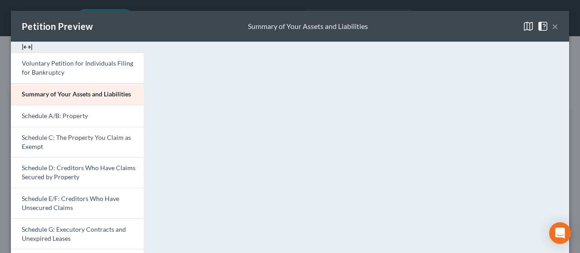
click at [552, 29] on button "×" at bounding box center [555, 26] width 6 height 11
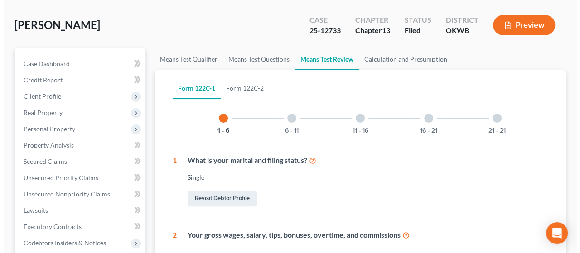
scroll to position [30, 0]
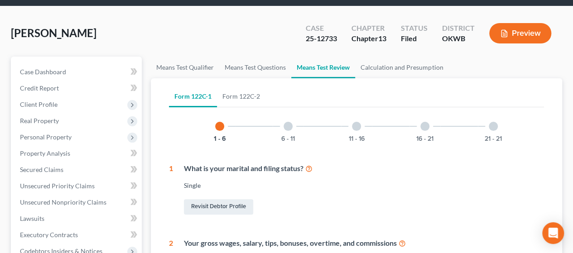
click at [520, 42] on button "Preview" at bounding box center [520, 33] width 62 height 20
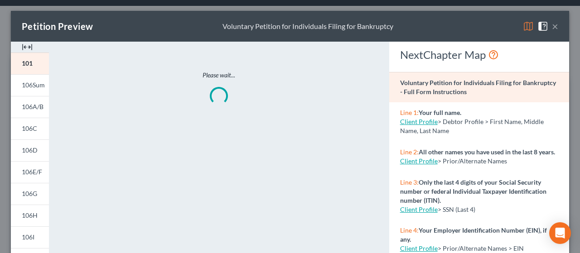
click at [523, 28] on img at bounding box center [528, 26] width 11 height 11
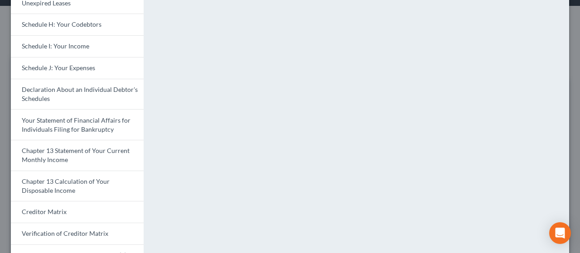
scroll to position [254, 0]
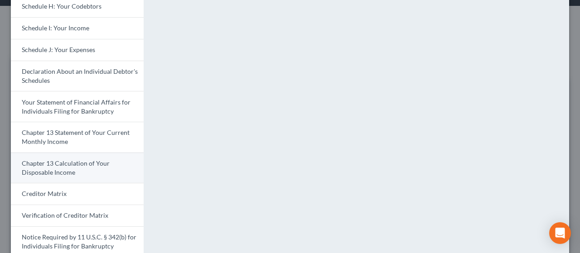
click at [92, 173] on link "Chapter 13 Calculation of Your Disposable Income" at bounding box center [77, 168] width 133 height 31
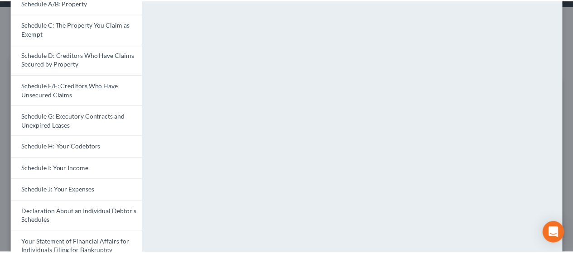
scroll to position [0, 0]
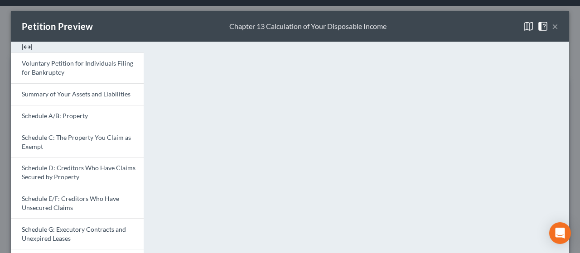
click at [552, 29] on button "×" at bounding box center [555, 26] width 6 height 11
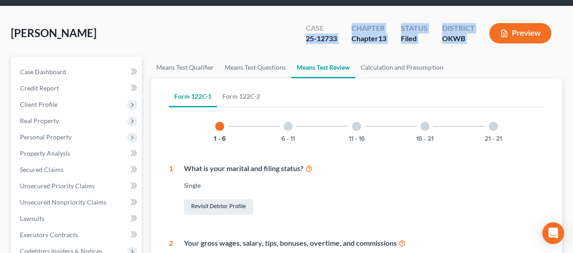
drag, startPoint x: 205, startPoint y: 39, endPoint x: 521, endPoint y: 14, distance: 317.1
